Goal: Task Accomplishment & Management: Manage account settings

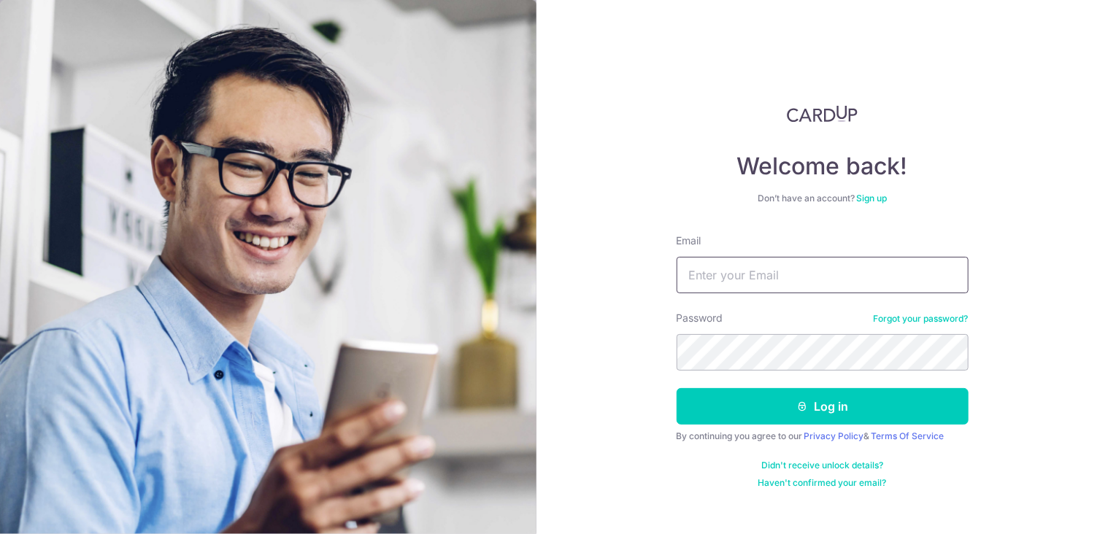
click at [802, 269] on input "Email" at bounding box center [823, 275] width 292 height 37
type input "acwan1@gmail.com"
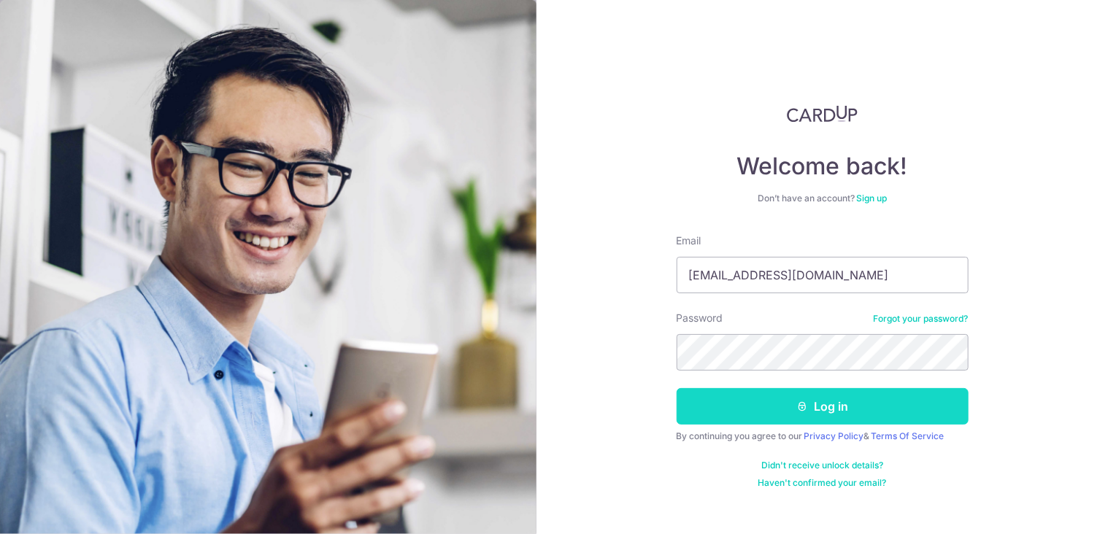
click at [830, 407] on button "Log in" at bounding box center [823, 406] width 292 height 37
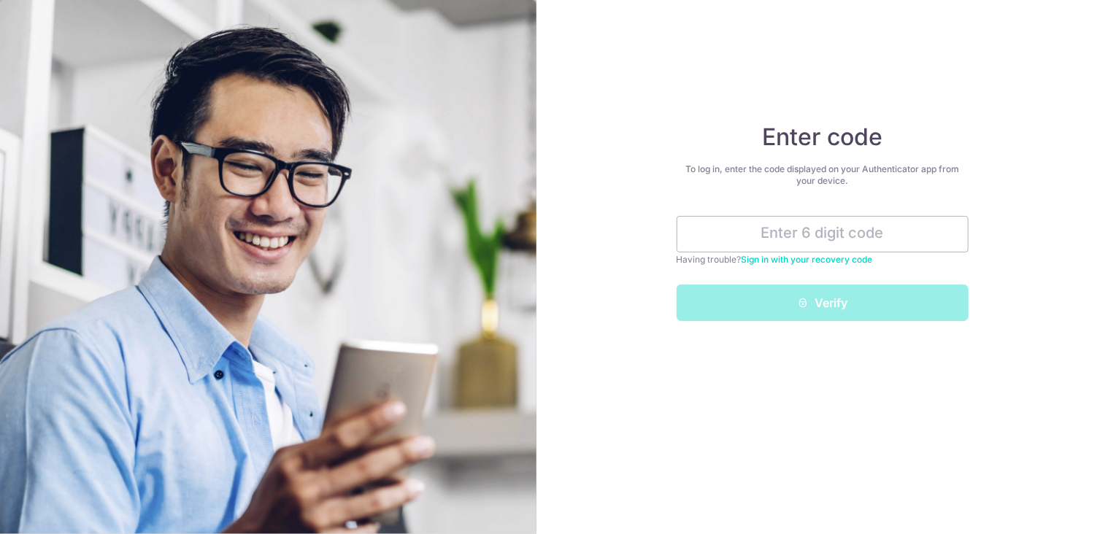
click at [817, 262] on link "Sign in with your recovery code" at bounding box center [807, 259] width 131 height 11
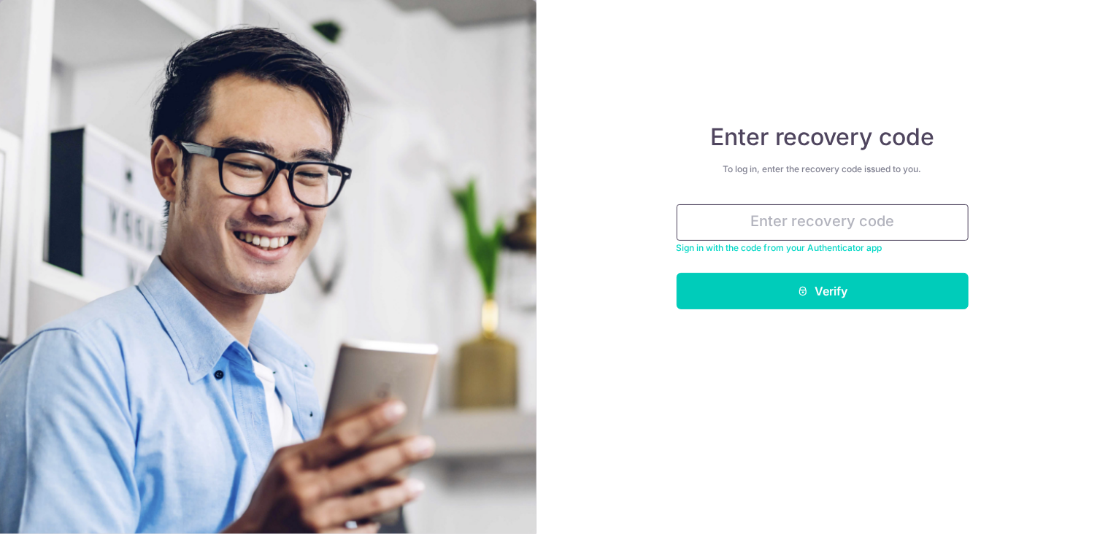
click at [820, 229] on input "text" at bounding box center [823, 222] width 292 height 37
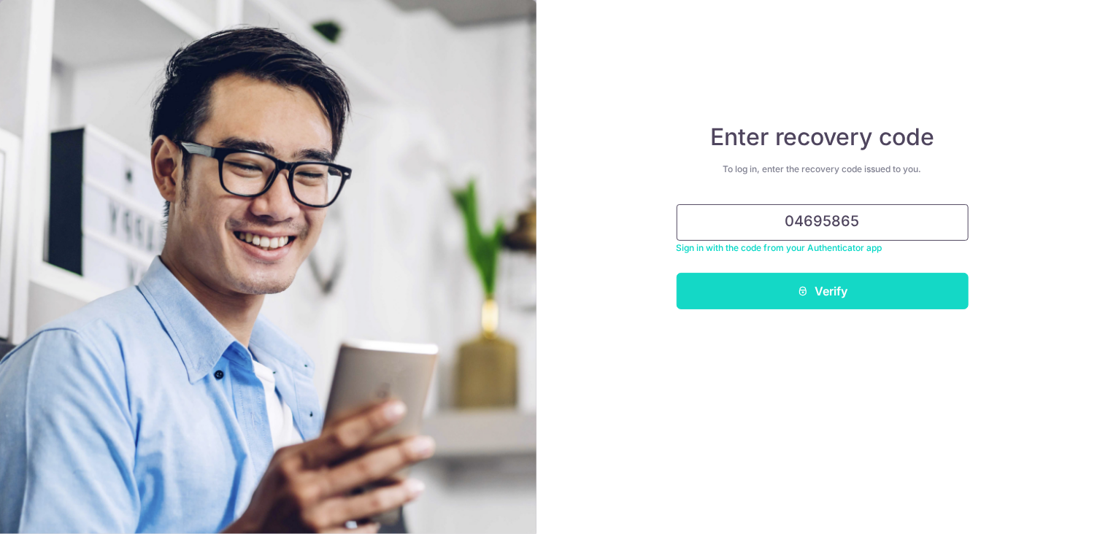
type input "04695865"
click at [826, 299] on button "Verify" at bounding box center [823, 291] width 292 height 37
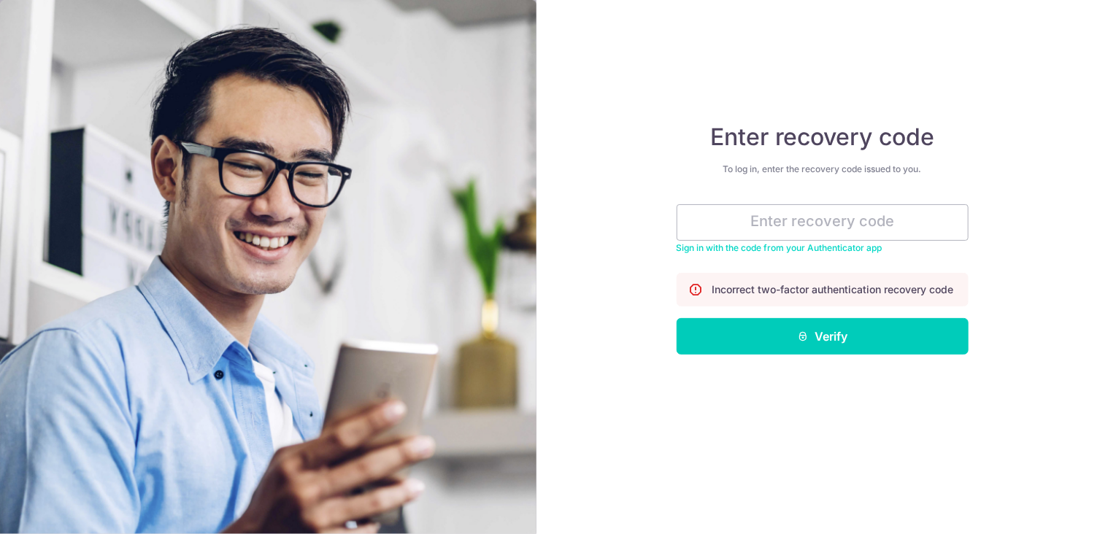
click at [794, 172] on div "To log in, enter the recovery code issued to you." at bounding box center [823, 170] width 292 height 12
click at [767, 222] on input "text" at bounding box center [823, 222] width 292 height 37
click at [707, 253] on link "Sign in with the code from your Authenticator app" at bounding box center [780, 247] width 206 height 11
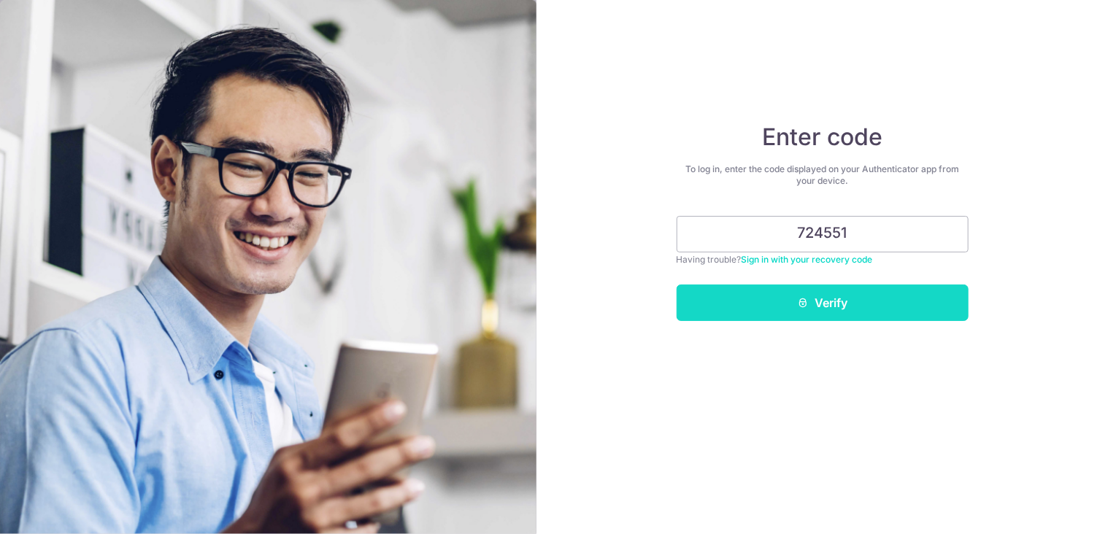
type input "724551"
click at [802, 296] on button "Verify" at bounding box center [823, 303] width 292 height 37
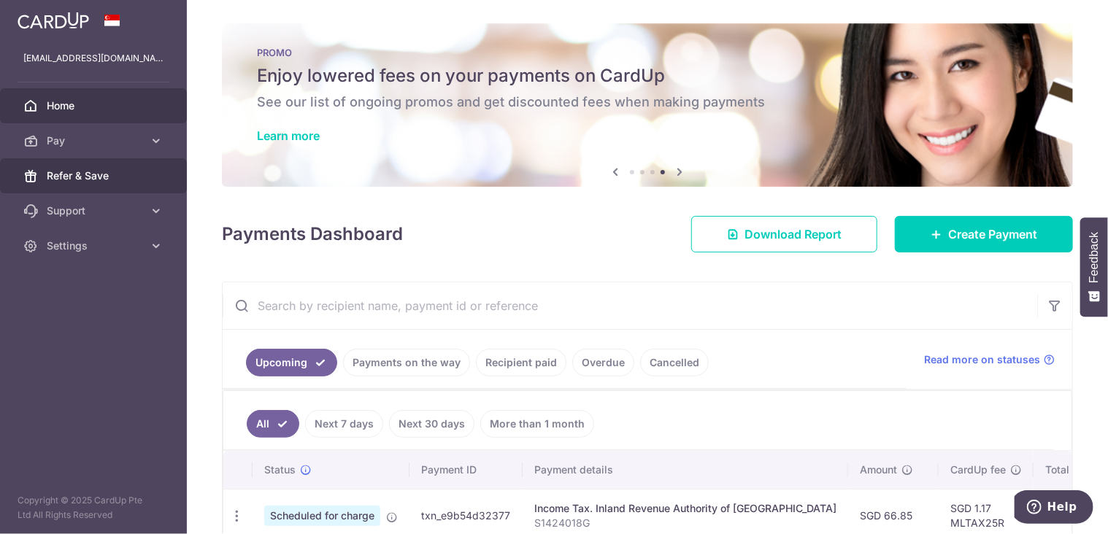
click at [85, 178] on span "Refer & Save" at bounding box center [95, 176] width 96 height 15
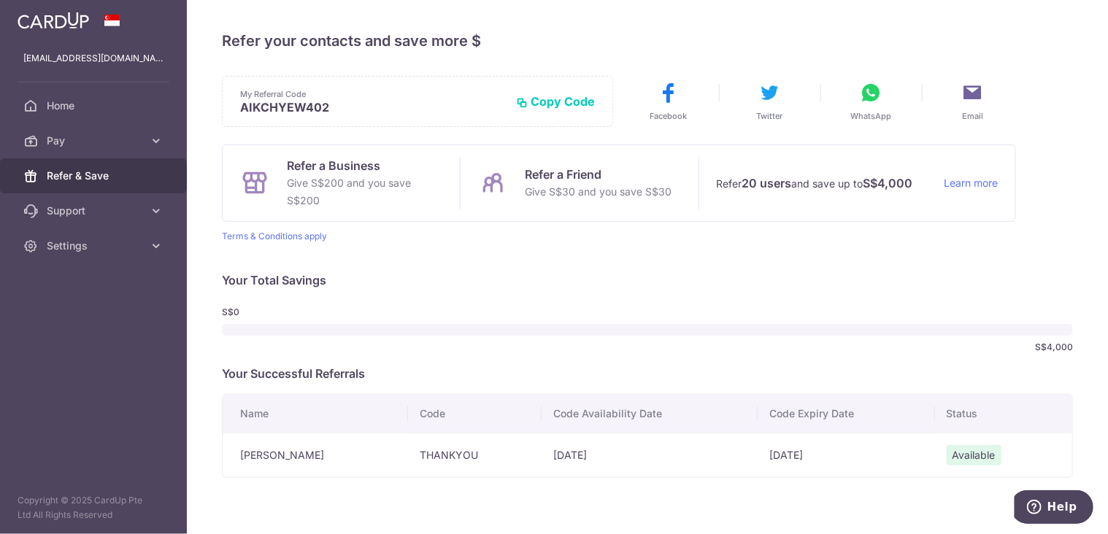
scroll to position [41, 0]
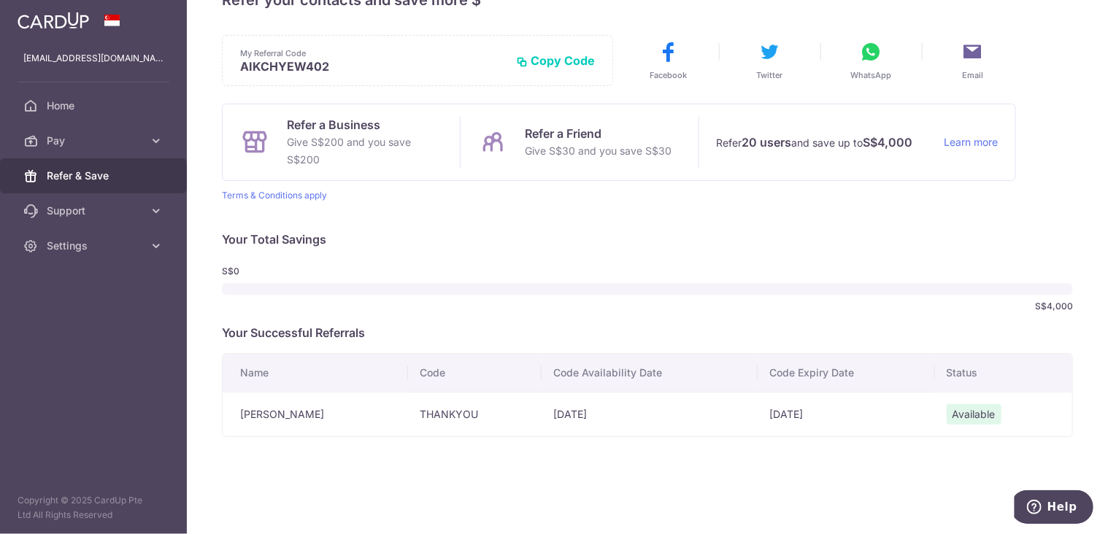
click at [581, 412] on td "12/06/2025" at bounding box center [650, 414] width 216 height 45
click at [772, 413] on td "[DATE]" at bounding box center [846, 414] width 177 height 45
click at [770, 413] on td "[DATE]" at bounding box center [846, 414] width 177 height 45
drag, startPoint x: 770, startPoint y: 413, endPoint x: 730, endPoint y: 414, distance: 40.2
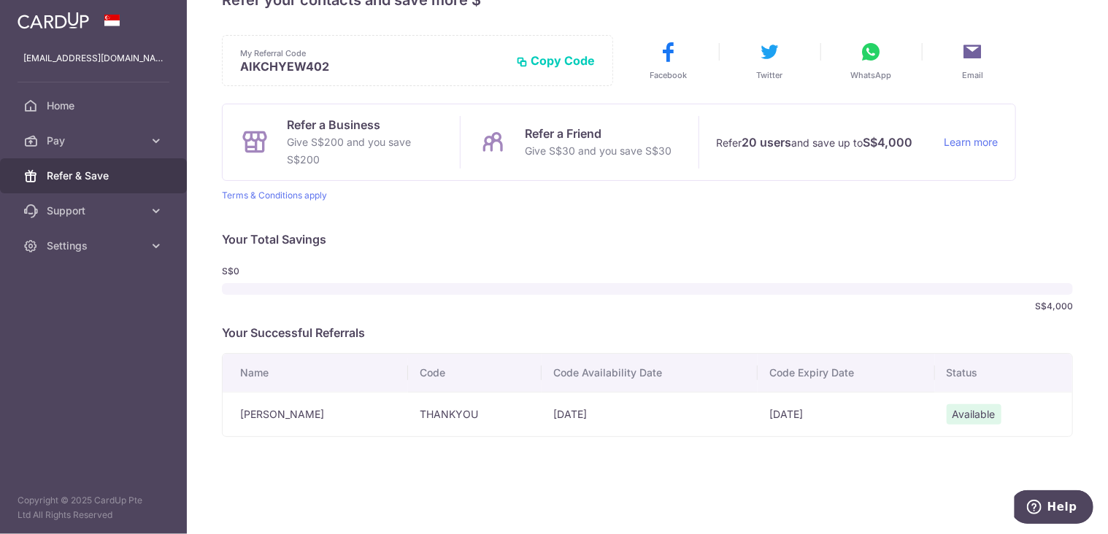
click at [730, 414] on td "12/06/2025" at bounding box center [650, 414] width 216 height 45
click at [951, 419] on span "Available" at bounding box center [974, 414] width 55 height 20
click at [286, 412] on td "Ding Yao Wan" at bounding box center [315, 414] width 185 height 45
click at [408, 414] on td "THANKYOU" at bounding box center [475, 414] width 134 height 45
click at [542, 415] on td "12/06/2025" at bounding box center [650, 414] width 216 height 45
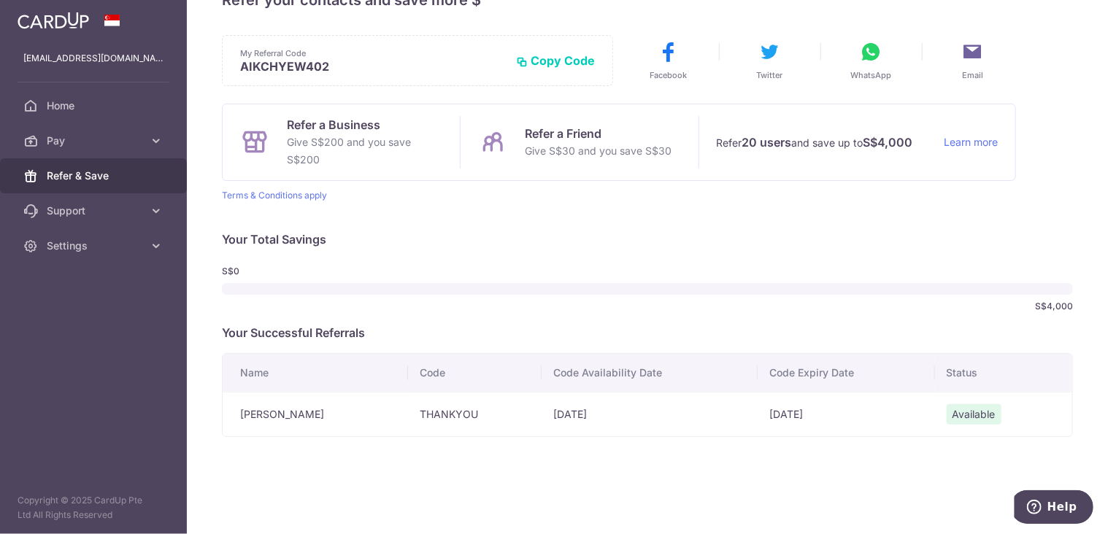
click at [810, 410] on td "[DATE]" at bounding box center [846, 414] width 177 height 45
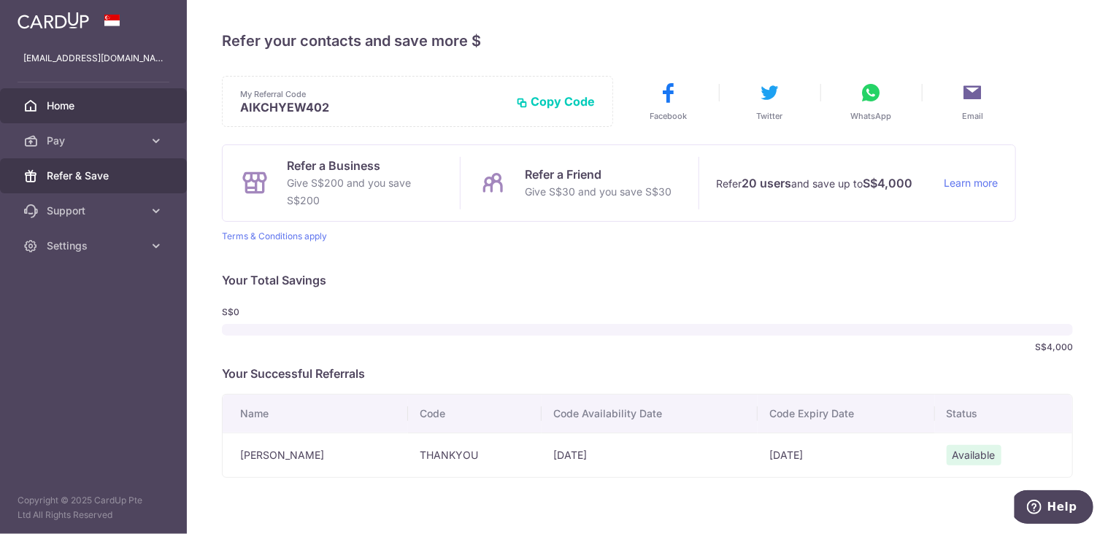
click at [76, 108] on span "Home" at bounding box center [95, 106] width 96 height 15
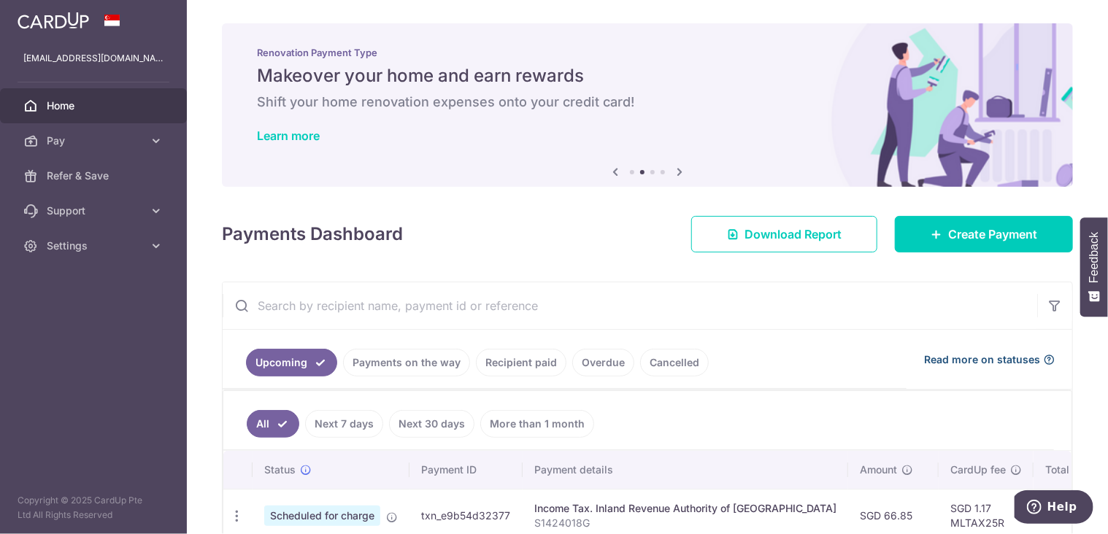
click at [962, 360] on span "Read more on statuses" at bounding box center [982, 360] width 116 height 15
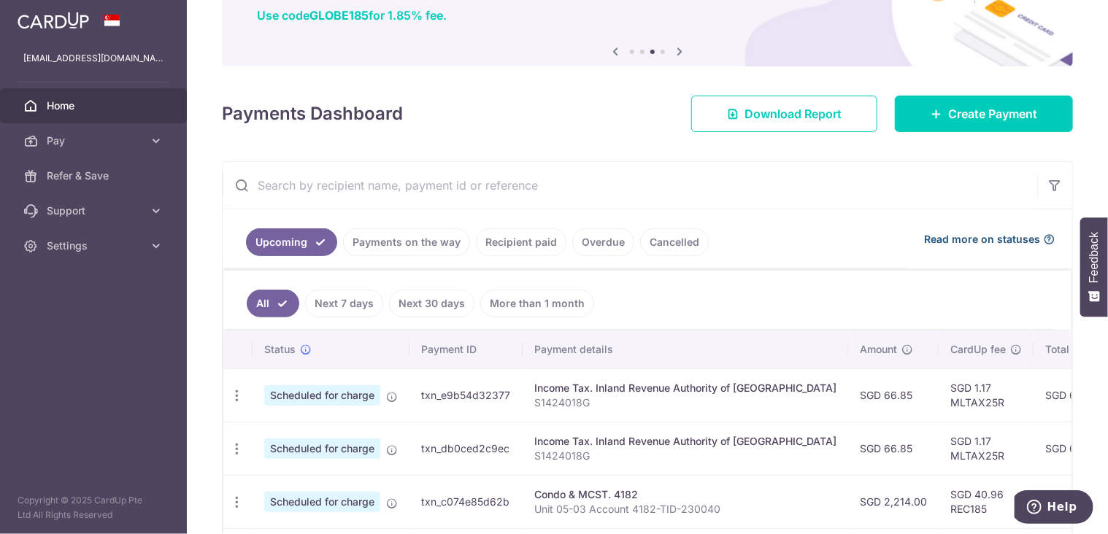
scroll to position [146, 0]
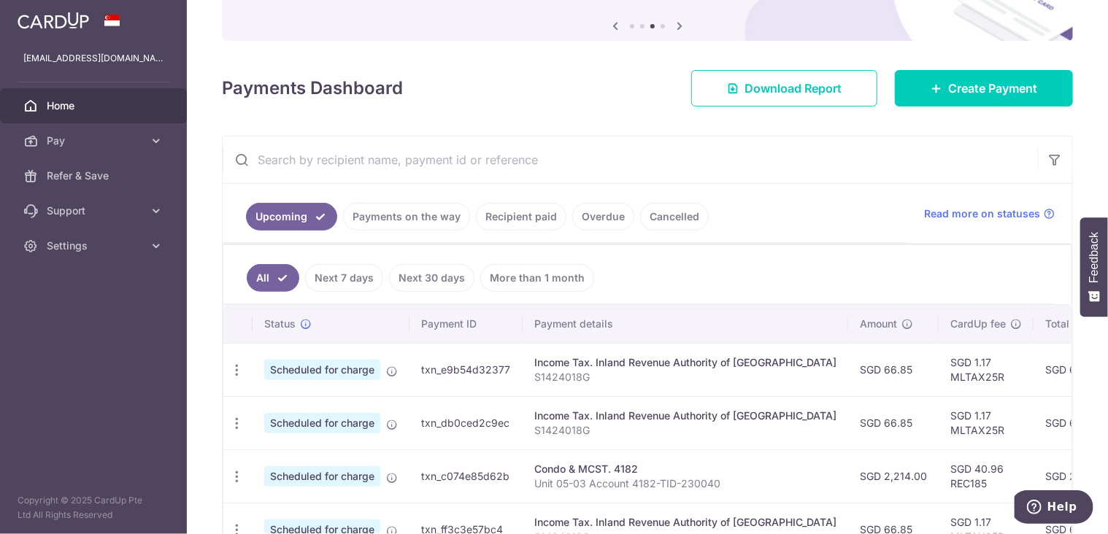
click at [397, 213] on link "Payments on the way" at bounding box center [406, 217] width 127 height 28
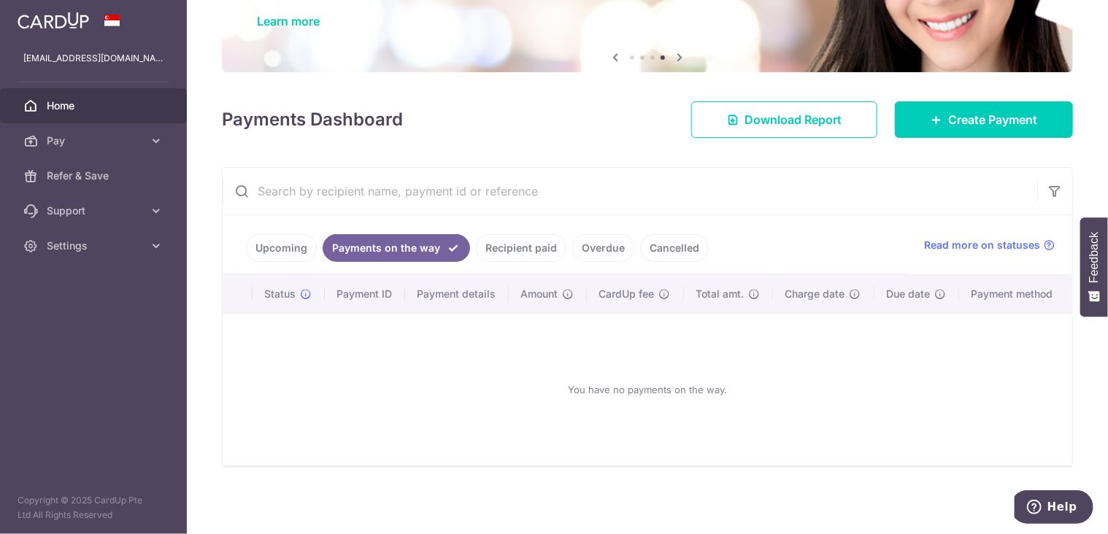
click at [504, 247] on link "Recipient paid" at bounding box center [521, 248] width 91 height 28
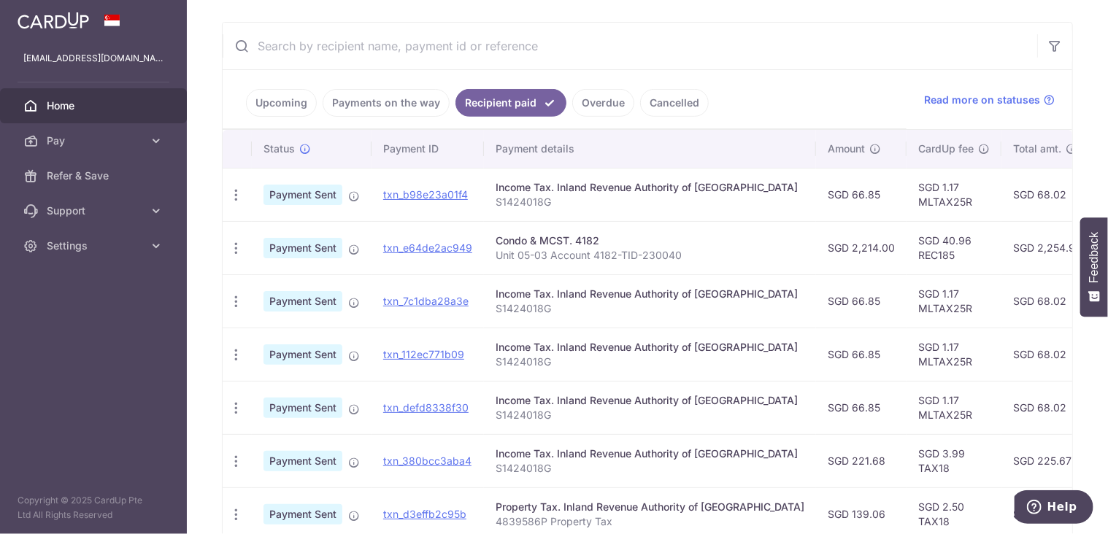
scroll to position [176, 0]
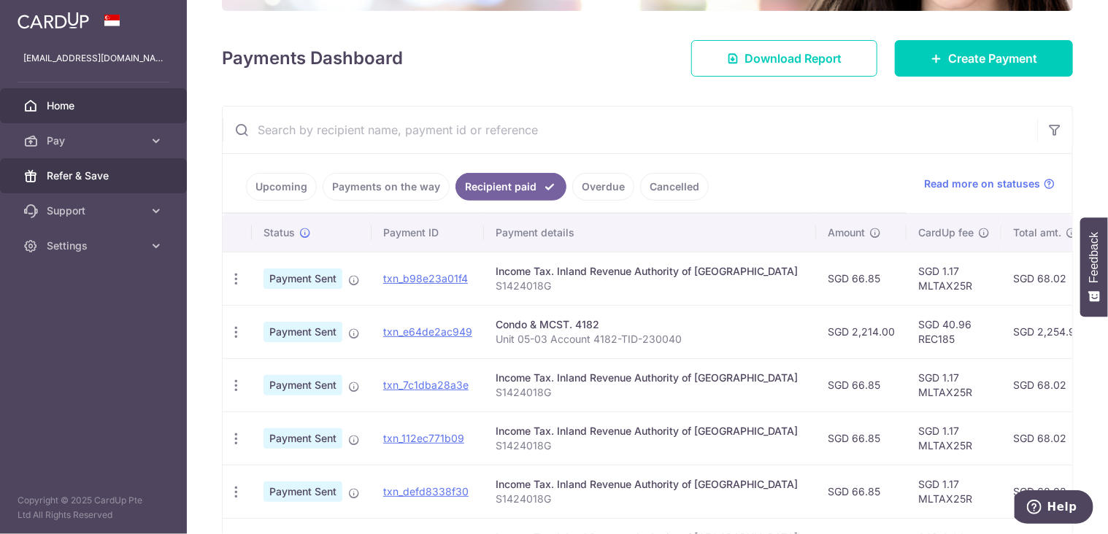
click at [79, 172] on span "Refer & Save" at bounding box center [95, 176] width 96 height 15
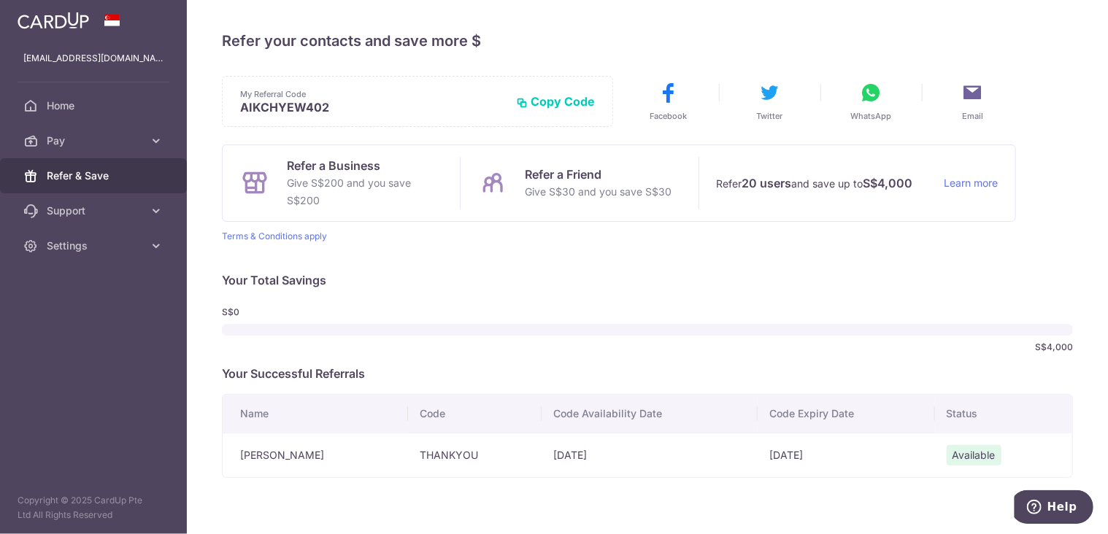
click at [583, 192] on p "Give S$30 and you save S$30" at bounding box center [598, 192] width 147 height 18
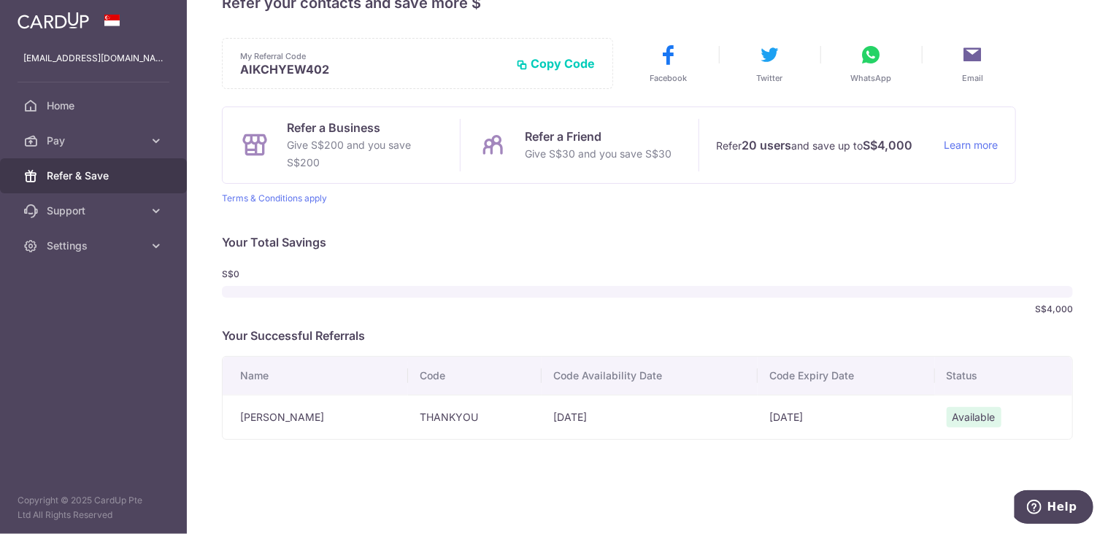
scroll to position [41, 0]
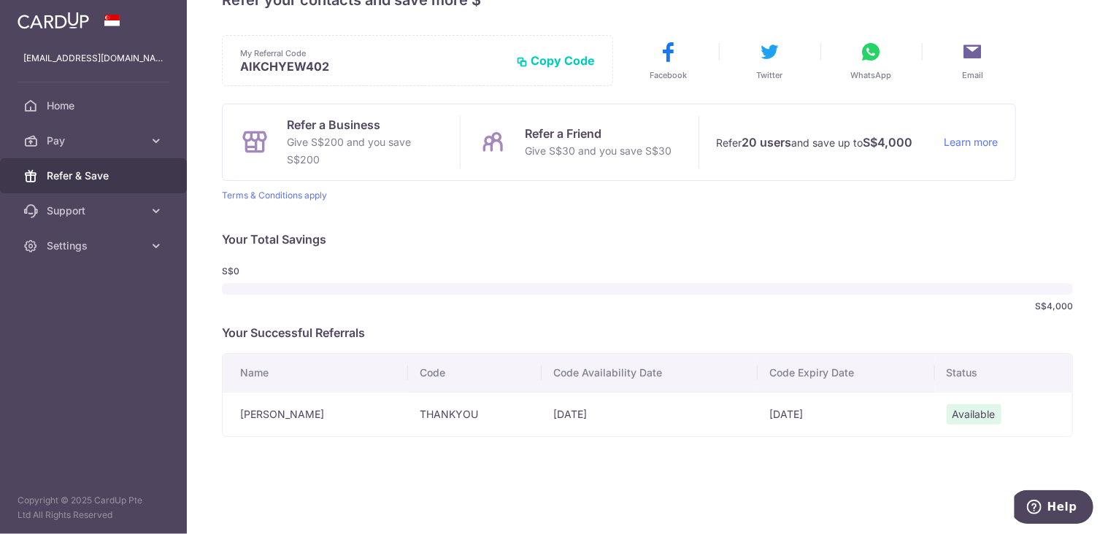
click at [770, 410] on td "[DATE]" at bounding box center [846, 414] width 177 height 45
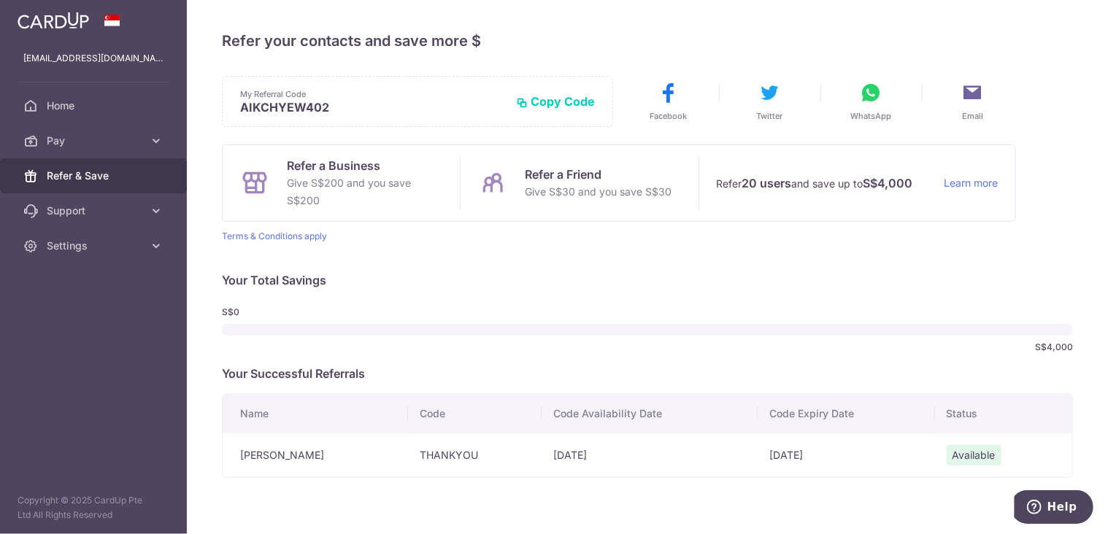
click at [264, 107] on p "AIKCHYEW402" at bounding box center [372, 107] width 264 height 15
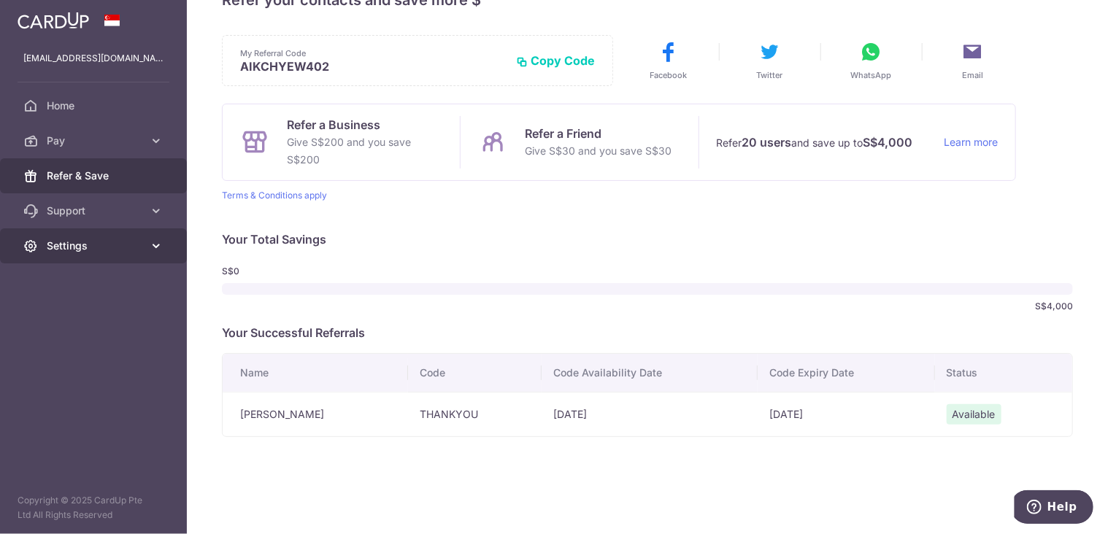
click at [65, 247] on span "Settings" at bounding box center [95, 246] width 96 height 15
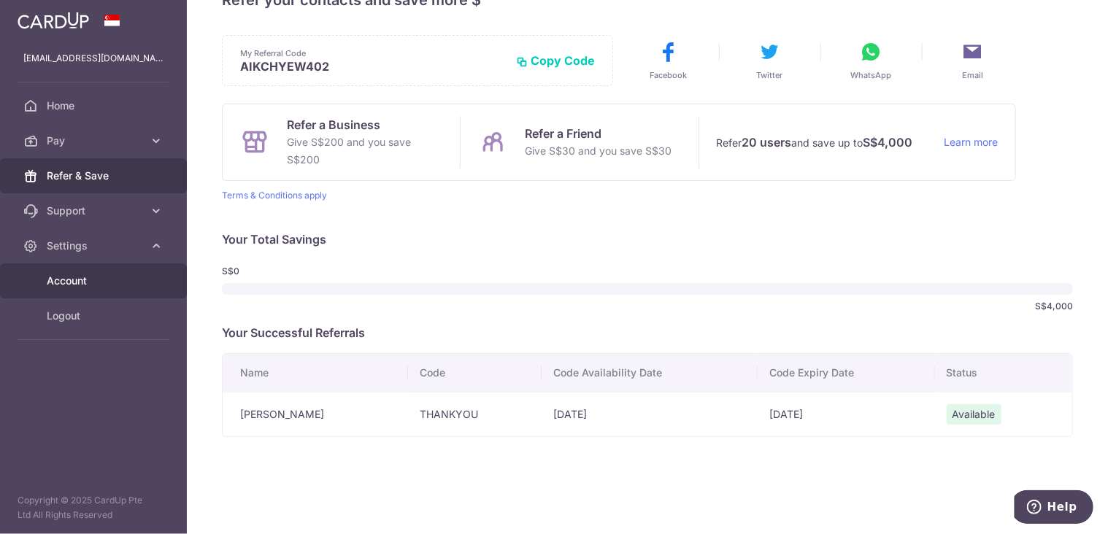
click at [67, 280] on span "Account" at bounding box center [95, 281] width 96 height 15
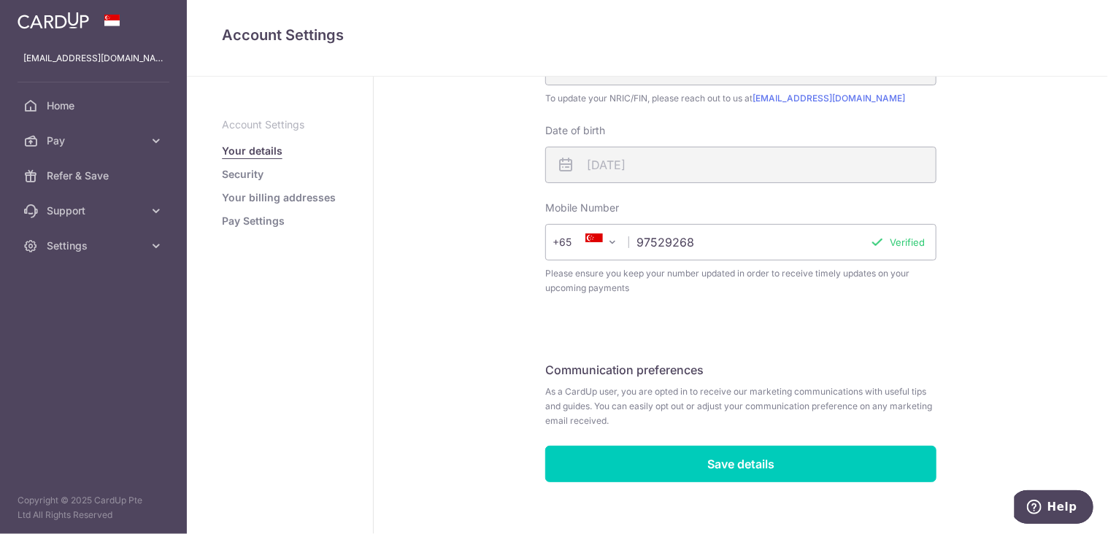
scroll to position [402, 0]
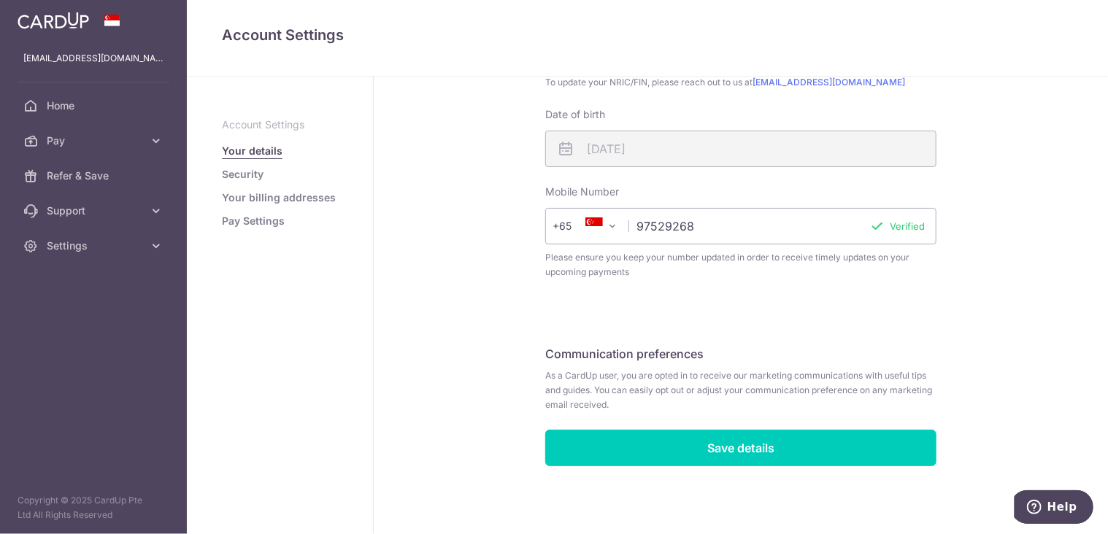
click at [261, 218] on link "Pay Settings" at bounding box center [253, 221] width 63 height 15
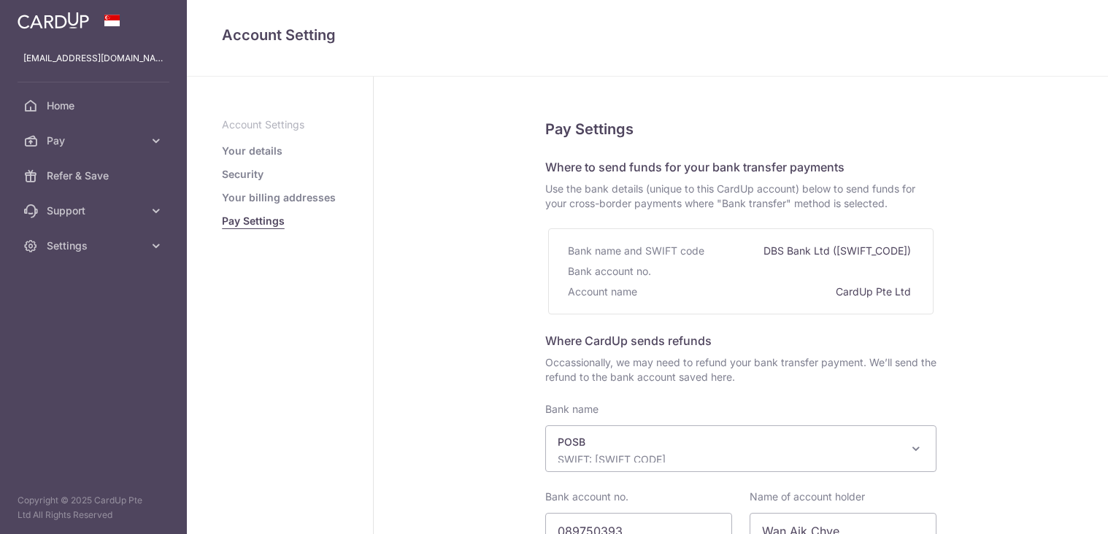
select select "19"
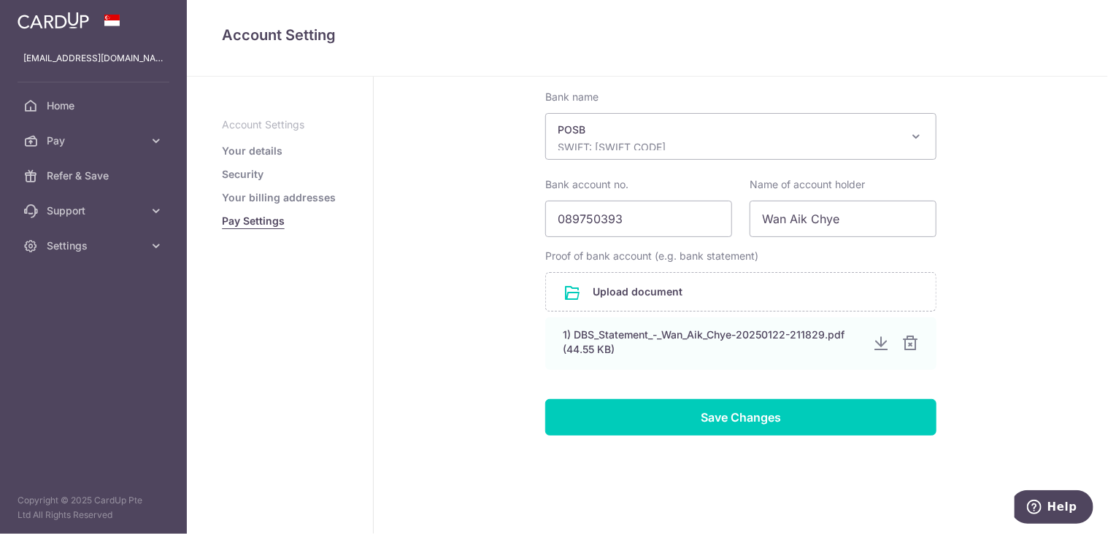
scroll to position [322, 0]
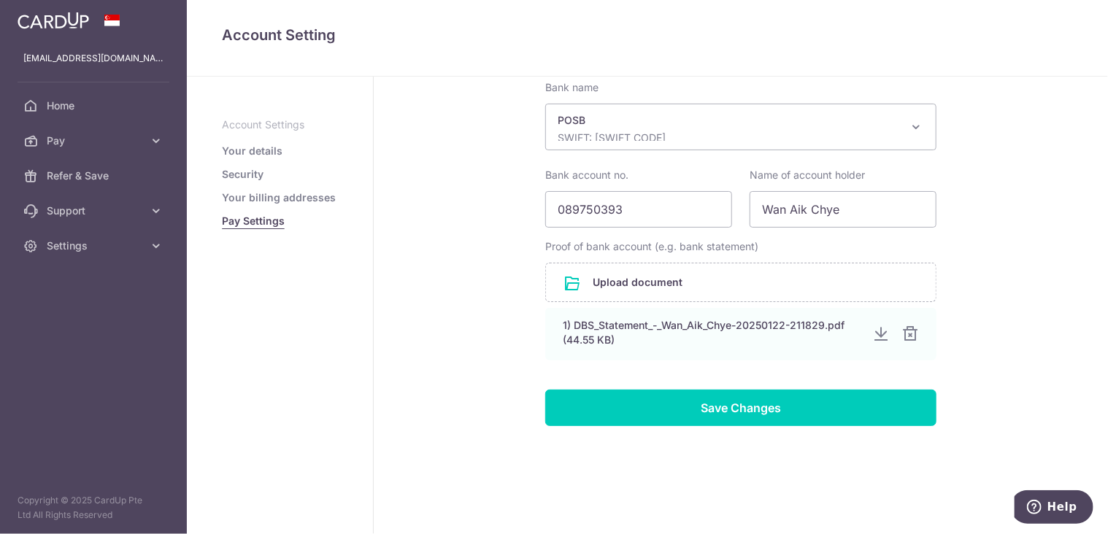
click at [260, 152] on link "Your details" at bounding box center [252, 151] width 61 height 15
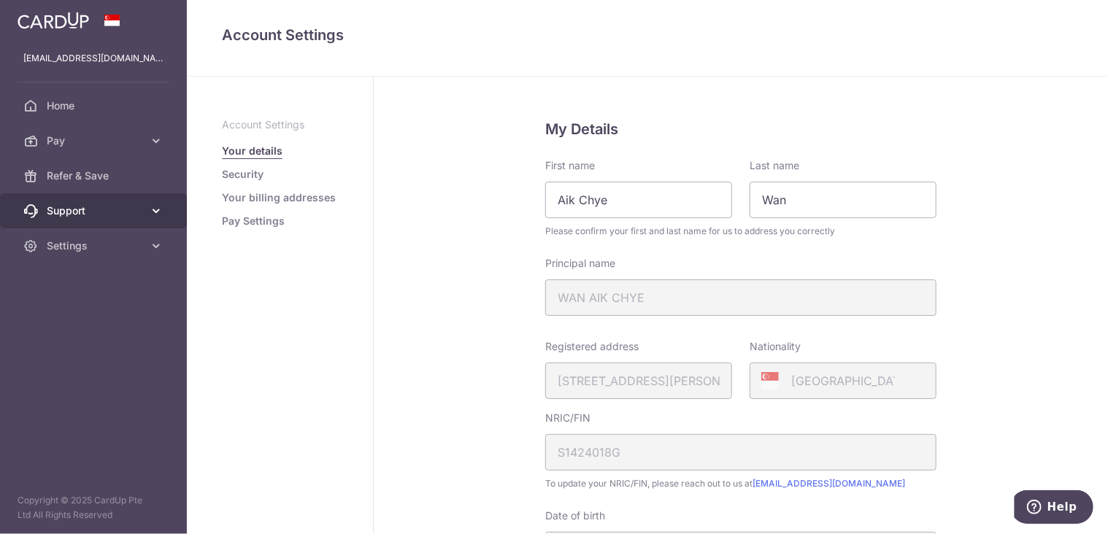
click at [70, 215] on span "Support" at bounding box center [95, 211] width 96 height 15
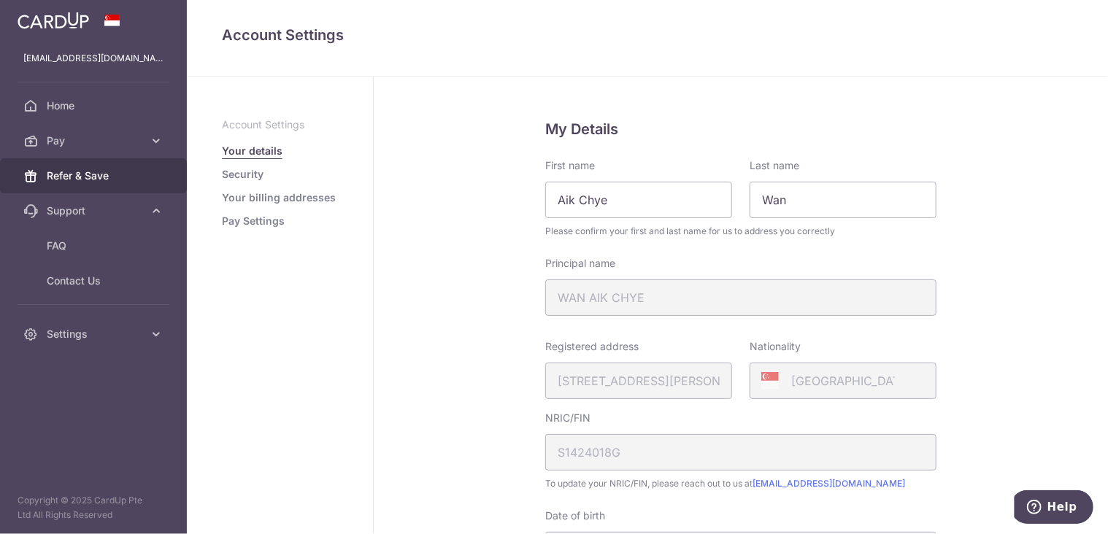
click at [93, 181] on span "Refer & Save" at bounding box center [95, 176] width 96 height 15
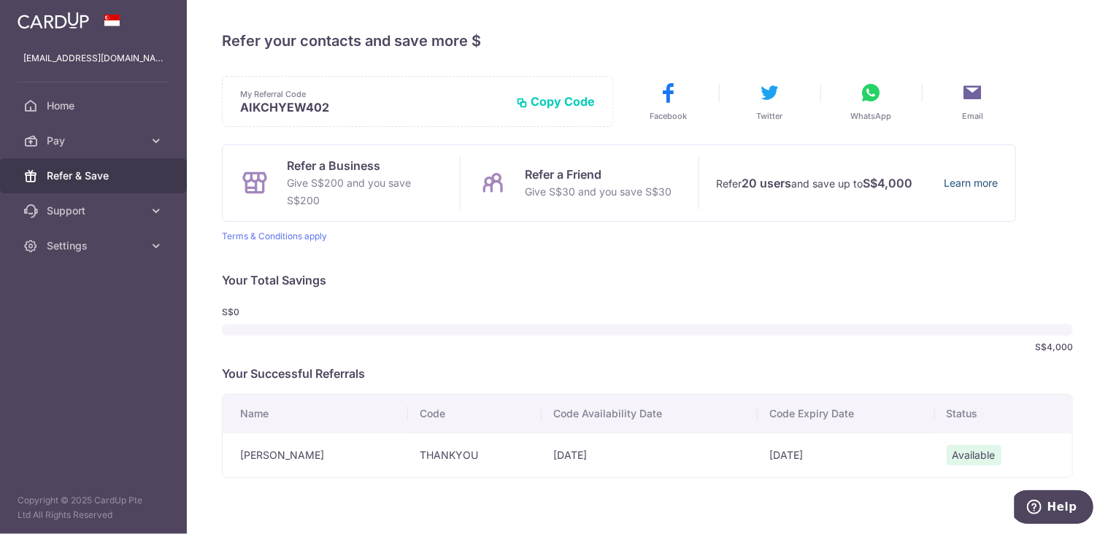
click at [969, 186] on link "Learn more" at bounding box center [971, 183] width 54 height 18
click at [1064, 507] on span "Help" at bounding box center [1062, 506] width 30 height 13
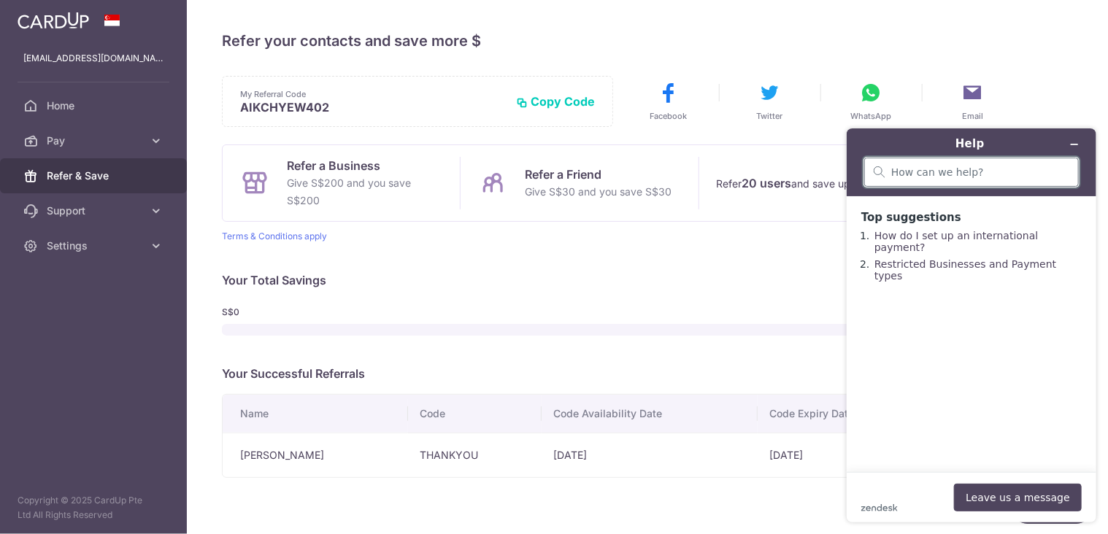
click at [900, 169] on input "search" at bounding box center [980, 171] width 178 height 13
type input "how to redeem referral bonus"
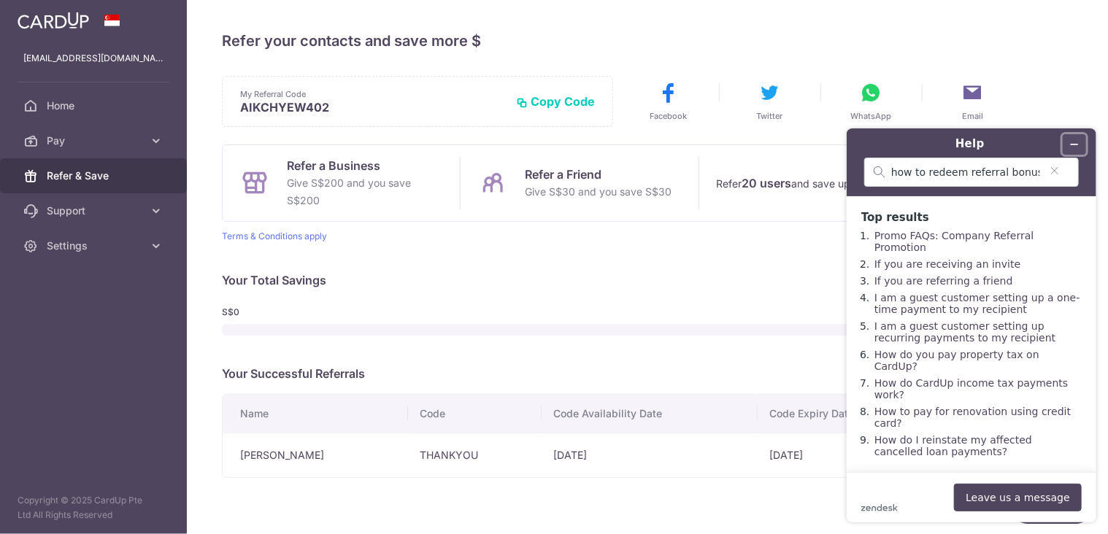
click at [1074, 141] on icon "Minimize widget" at bounding box center [1074, 144] width 10 height 10
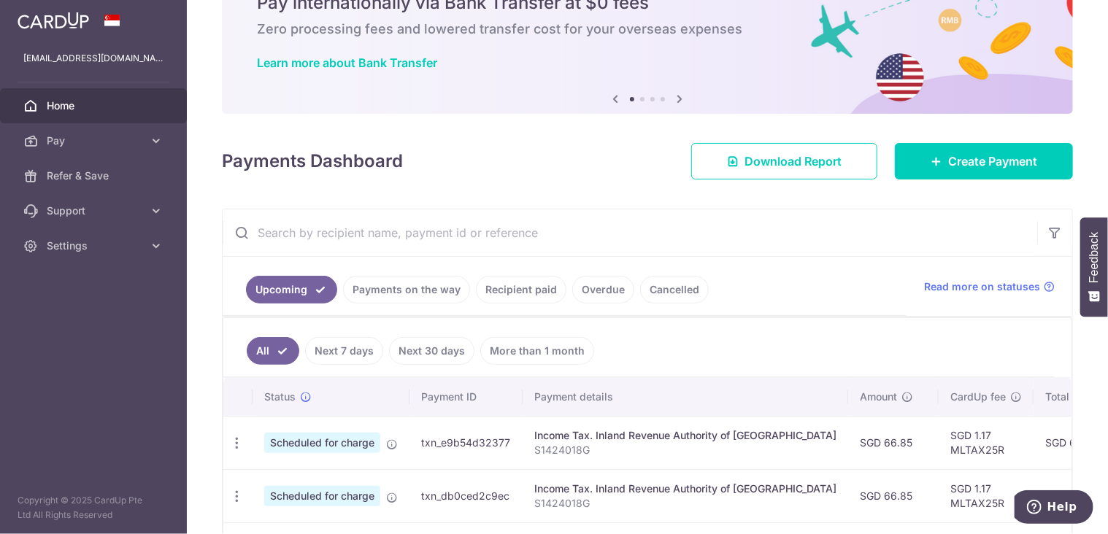
scroll to position [219, 0]
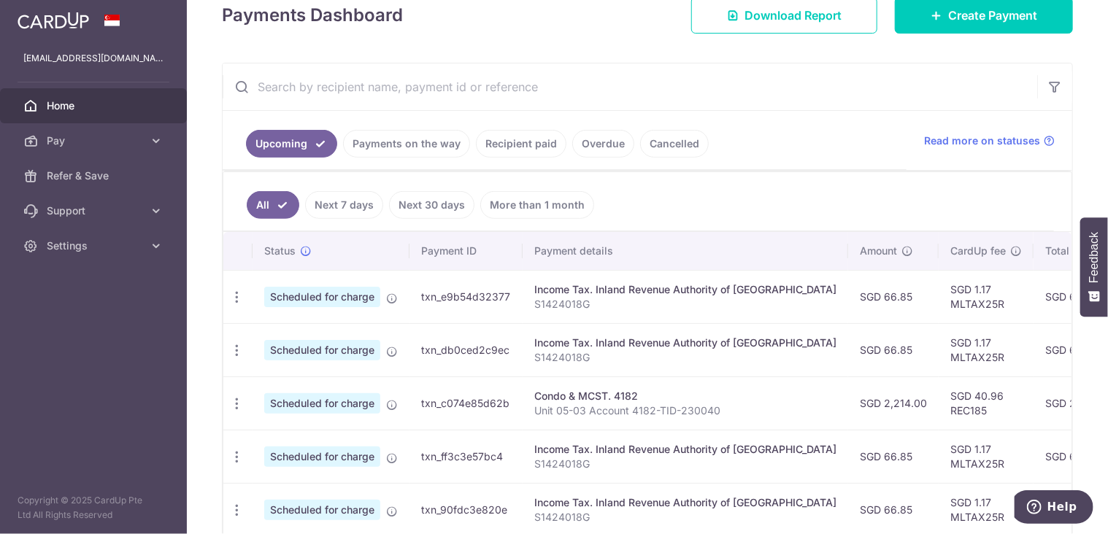
click at [359, 207] on link "Next 7 days" at bounding box center [344, 205] width 78 height 28
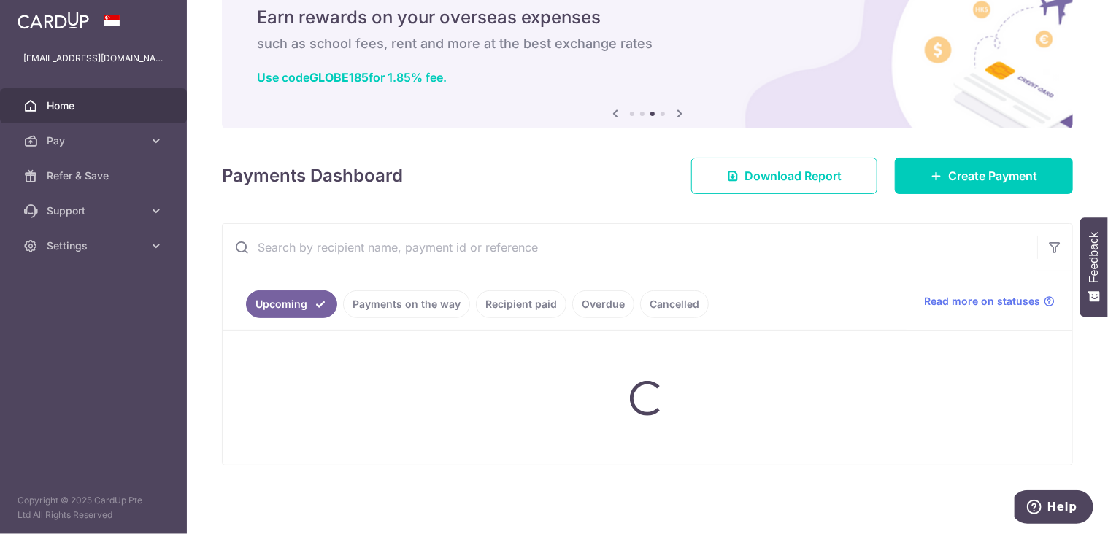
scroll to position [176, 0]
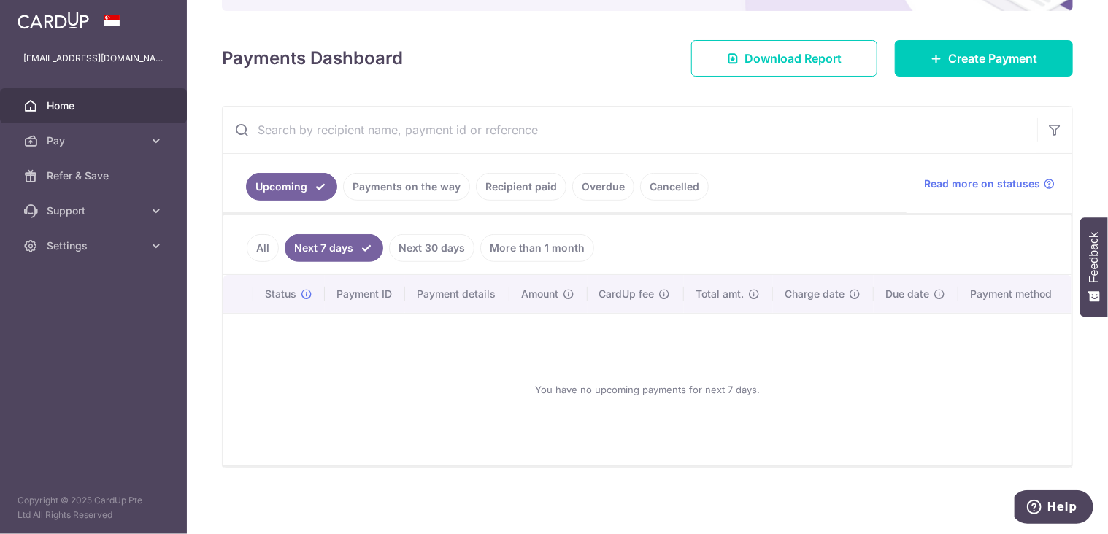
click at [429, 242] on link "Next 30 days" at bounding box center [431, 248] width 85 height 28
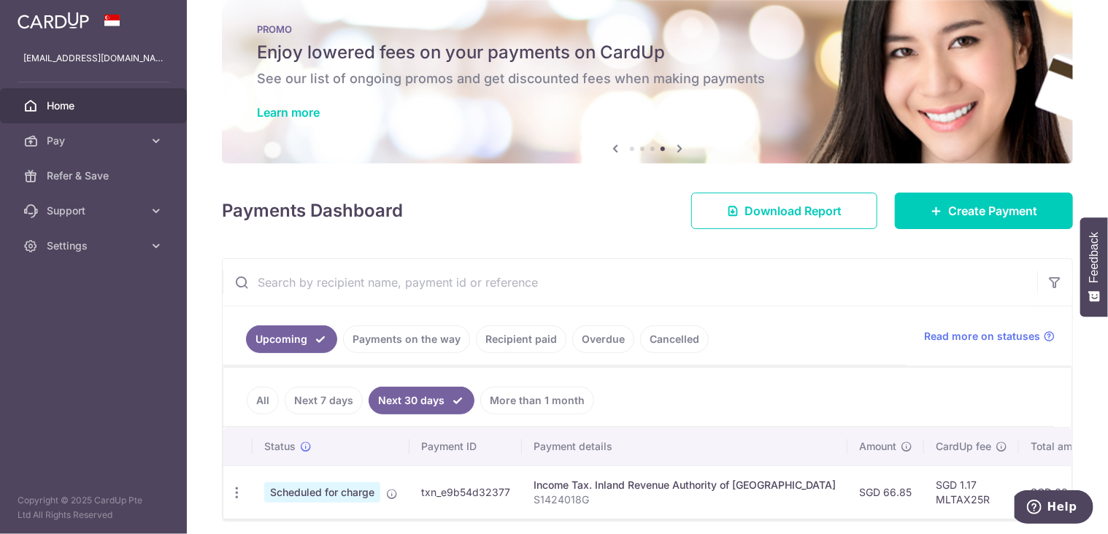
scroll to position [0, 0]
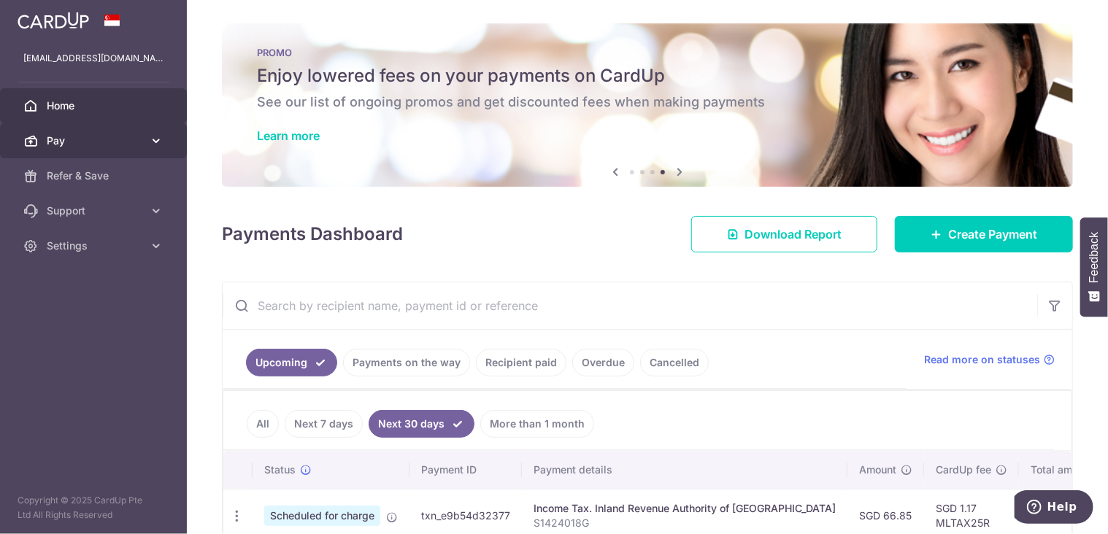
click at [158, 141] on icon at bounding box center [156, 141] width 15 height 15
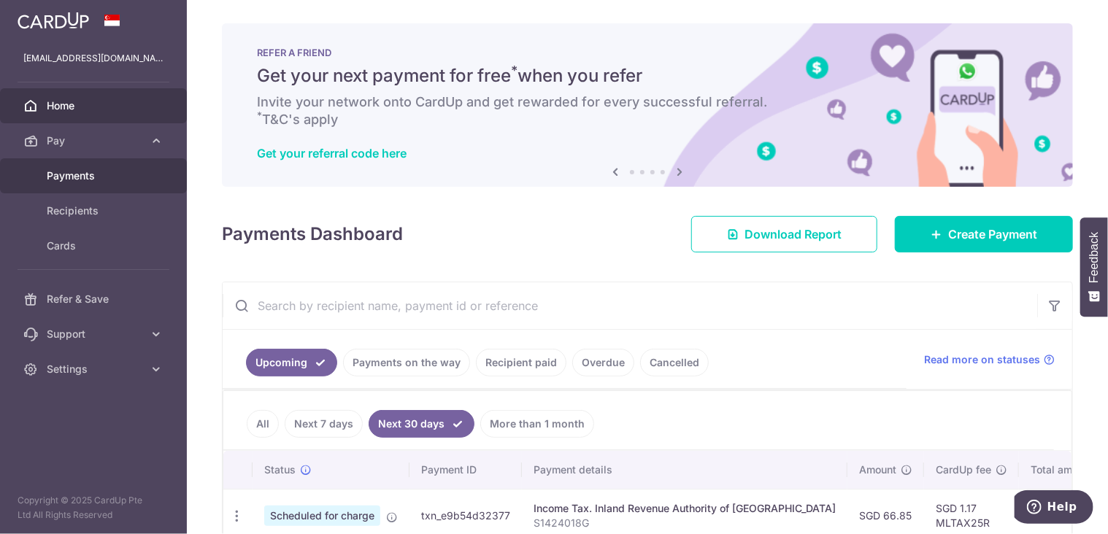
click at [91, 174] on span "Payments" at bounding box center [95, 176] width 96 height 15
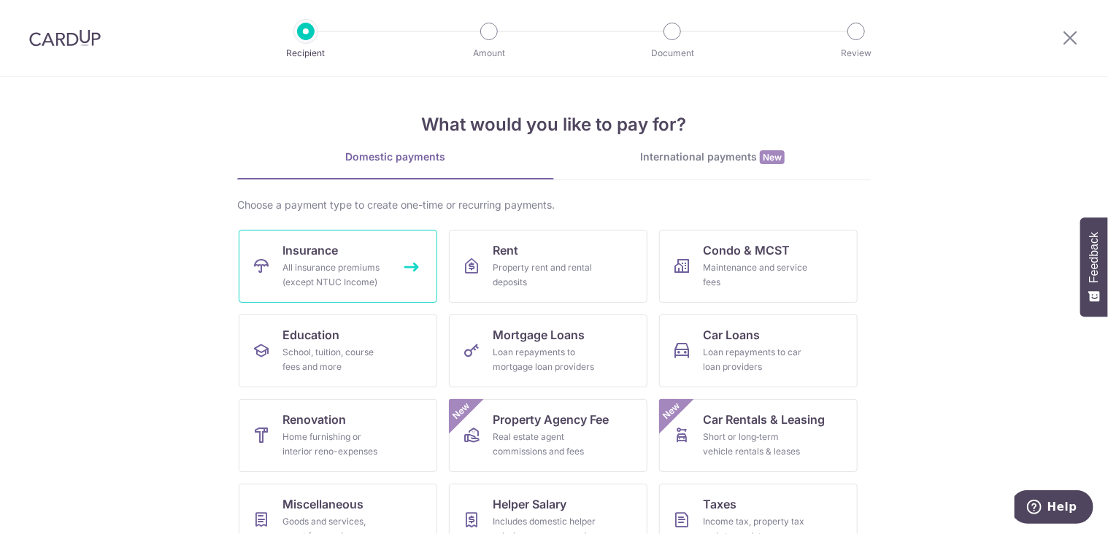
scroll to position [118, 0]
